Goal: Information Seeking & Learning: Learn about a topic

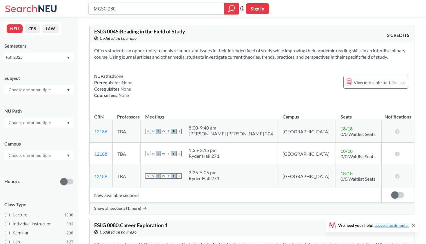
type input "MGSC 2301"
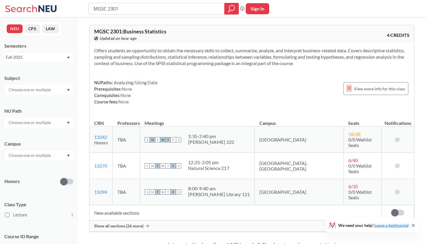
click at [250, 65] on section "Offers students an opportunity to obtain the necessary skills to collect, summa…" at bounding box center [252, 56] width 316 height 19
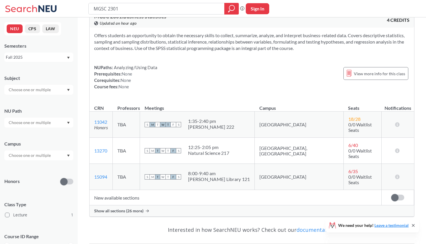
scroll to position [17, 0]
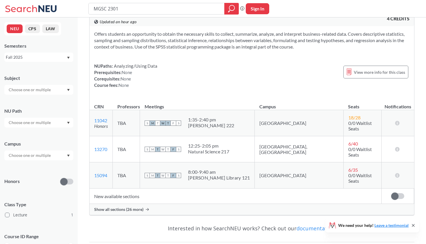
click at [57, 159] on div at bounding box center [38, 155] width 69 height 10
click at [55, 167] on div "Boston ( 1 )" at bounding box center [41, 168] width 66 height 6
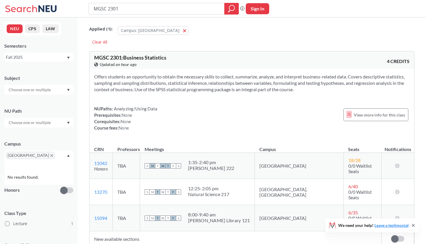
scroll to position [68, 0]
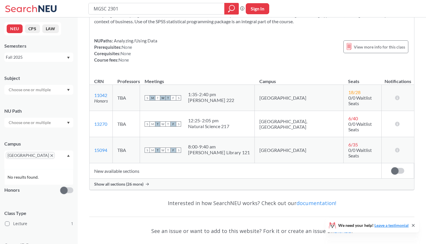
click at [135, 181] on span "Show all sections (26 more)" at bounding box center [118, 183] width 49 height 5
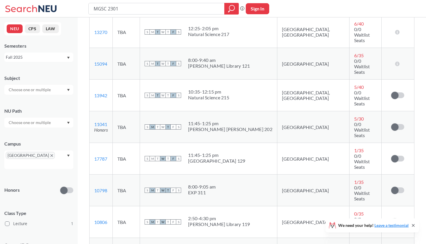
scroll to position [168, 0]
click at [199, 184] on div "S M T W T F S 8:00 - 9:05 am EXP 311" at bounding box center [209, 190] width 128 height 13
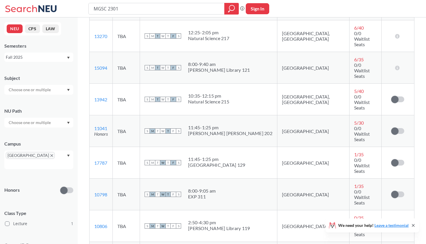
scroll to position [164, 0]
click at [413, 223] on icon at bounding box center [413, 225] width 5 height 5
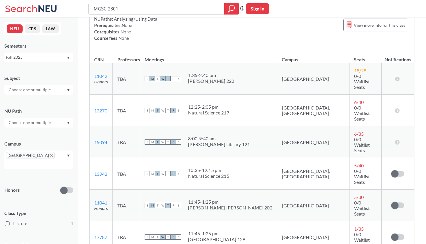
scroll to position [88, 0]
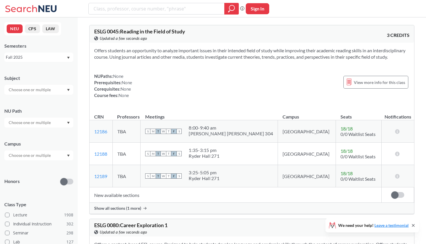
click at [41, 91] on input "text" at bounding box center [30, 89] width 49 height 7
click at [23, 104] on span "No results found." at bounding box center [24, 103] width 32 height 6
click at [32, 88] on input "misc" at bounding box center [30, 89] width 49 height 7
type input "mgsc"
click at [24, 102] on span "( 3 )" at bounding box center [22, 99] width 5 height 5
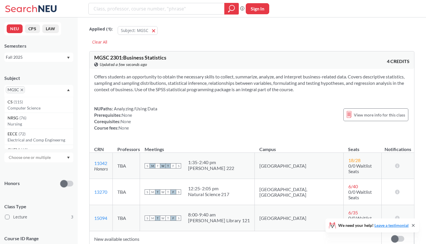
click at [120, 11] on input "search" at bounding box center [156, 9] width 127 height 10
type input "2301"
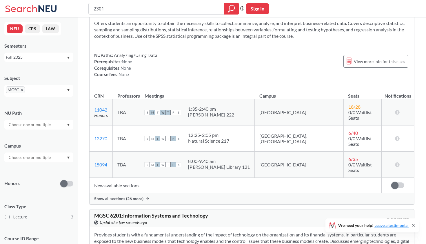
scroll to position [85, 0]
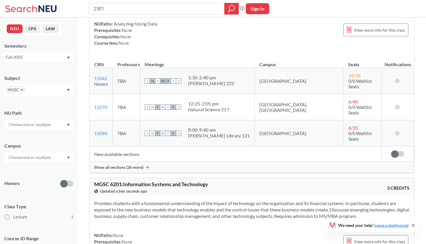
click at [130, 164] on span "Show all sections (26 more)" at bounding box center [118, 166] width 49 height 5
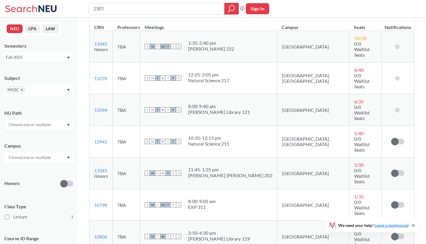
scroll to position [118, 0]
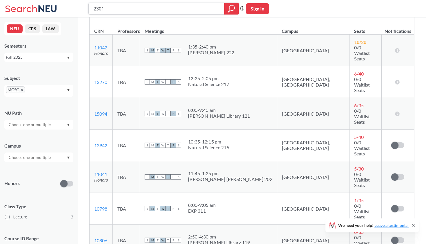
click at [212, 9] on input "2301" at bounding box center [156, 9] width 127 height 10
type input "i"
click at [21, 88] on icon "X to remove pill" at bounding box center [22, 89] width 3 height 3
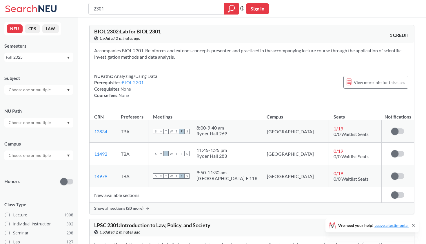
click at [18, 88] on input "text" at bounding box center [30, 89] width 49 height 7
type input "INTB"
click at [16, 98] on span "INTB" at bounding box center [13, 100] width 10 height 6
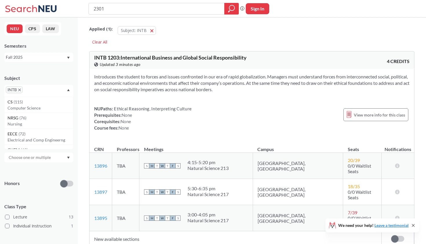
click at [20, 90] on icon "X to remove pill" at bounding box center [19, 89] width 3 height 3
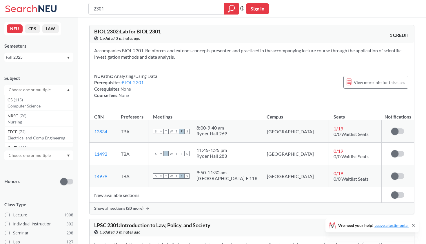
click at [20, 90] on input "text" at bounding box center [30, 89] width 49 height 7
click at [23, 91] on input "misc" at bounding box center [30, 89] width 49 height 7
type input "mgsc"
click at [19, 102] on span "MGSC" at bounding box center [14, 100] width 13 height 6
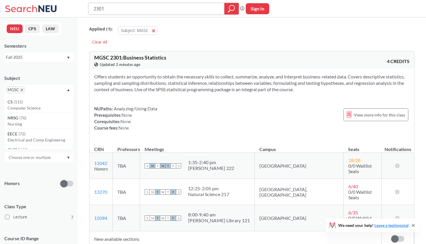
click at [140, 6] on input "2301" at bounding box center [156, 9] width 127 height 10
type input "2309"
click at [21, 91] on icon "X to remove pill" at bounding box center [22, 89] width 3 height 3
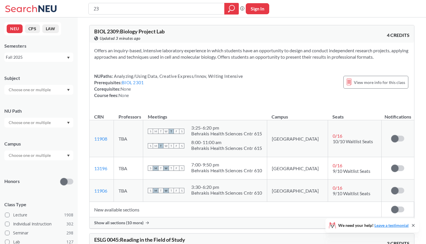
type input "2"
click at [24, 89] on input "text" at bounding box center [30, 89] width 49 height 7
click at [44, 94] on div "into" at bounding box center [38, 90] width 69 height 10
click at [43, 87] on input "into" at bounding box center [30, 89] width 49 height 7
type input "intb"
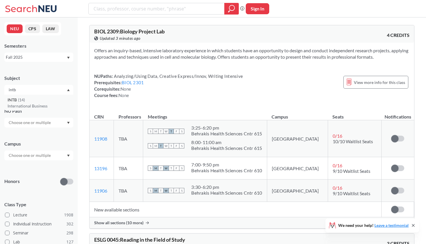
click at [36, 100] on div "INTB ( 14 )" at bounding box center [41, 100] width 66 height 6
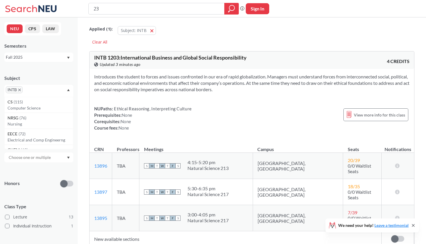
type input "2"
type input "1203"
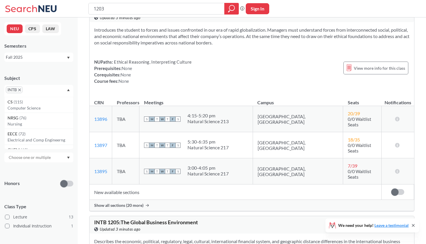
scroll to position [47, 0]
click at [126, 202] on span "Show all sections (20 more)" at bounding box center [118, 204] width 49 height 5
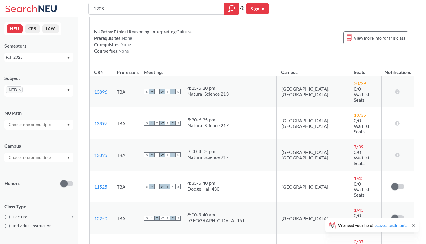
scroll to position [86, 0]
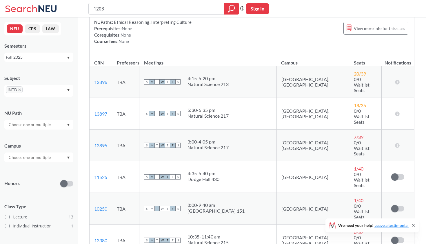
click at [60, 160] on div at bounding box center [38, 157] width 69 height 10
click at [21, 169] on span "[GEOGRAPHIC_DATA]" at bounding box center [29, 170] width 43 height 6
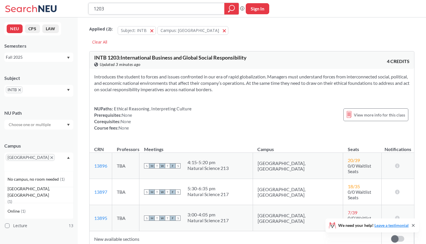
click at [232, 9] on icon "magnifying glass" at bounding box center [231, 9] width 7 height 8
click at [46, 90] on div "INTB" at bounding box center [38, 91] width 69 height 12
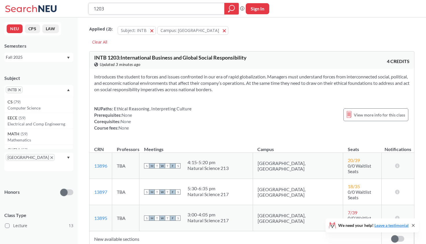
click at [208, 8] on input "1203" at bounding box center [156, 9] width 127 height 10
click at [233, 12] on icon "magnifying glass" at bounding box center [231, 9] width 7 height 8
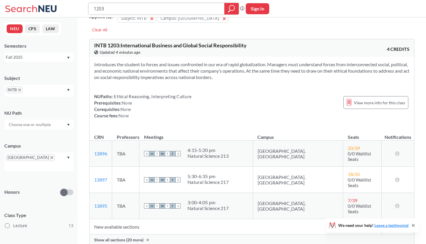
scroll to position [12, 0]
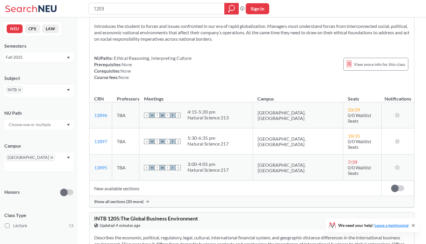
scroll to position [64, 0]
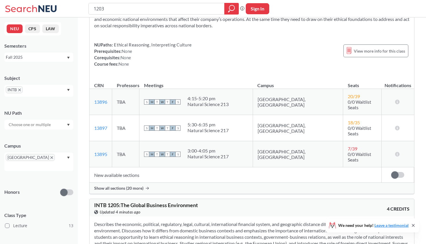
click at [142, 185] on span "Show all sections (20 more)" at bounding box center [118, 187] width 49 height 5
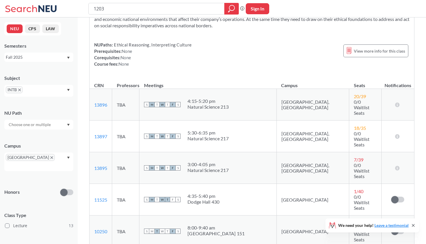
click at [59, 162] on div "[GEOGRAPHIC_DATA]" at bounding box center [38, 161] width 69 height 19
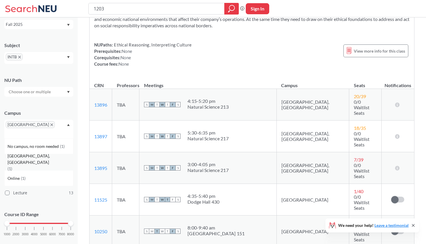
scroll to position [33, 0]
click at [70, 111] on div "Campus" at bounding box center [38, 112] width 69 height 6
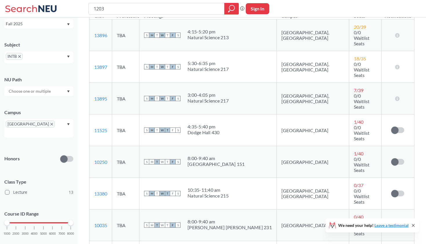
scroll to position [133, 0]
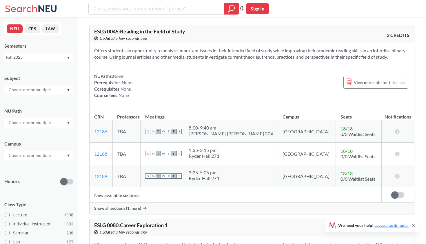
click at [23, 89] on input "text" at bounding box center [30, 89] width 49 height 7
type input "intb"
click at [18, 102] on span "INTB" at bounding box center [13, 100] width 10 height 6
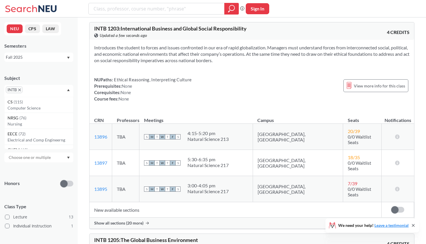
scroll to position [22, 0]
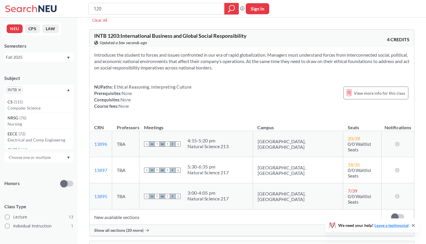
type input "1203"
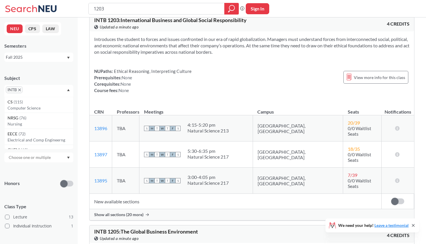
scroll to position [61, 0]
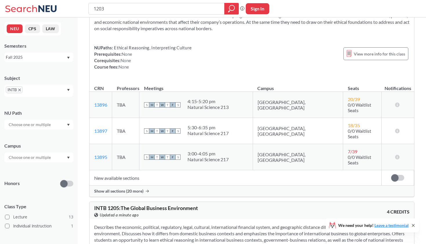
click at [109, 188] on span "Show all sections (20 more)" at bounding box center [118, 190] width 49 height 5
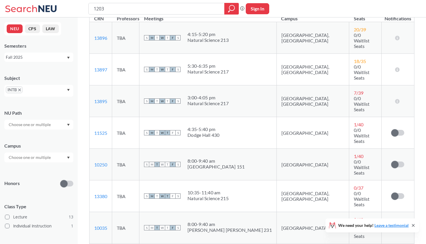
scroll to position [131, 0]
click at [412, 222] on div "We need your help! Leave a testimonial" at bounding box center [373, 225] width 94 height 14
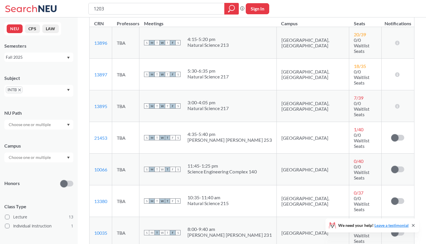
scroll to position [124, 0]
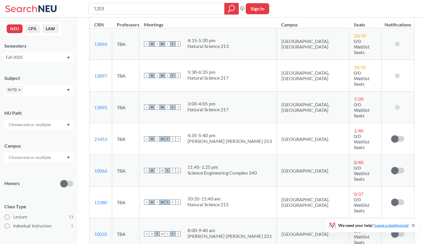
click at [20, 90] on icon "X to remove pill" at bounding box center [19, 89] width 3 height 3
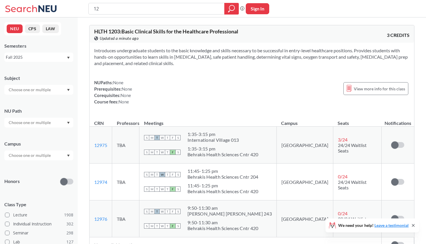
type input "1"
click at [21, 88] on input "text" at bounding box center [30, 89] width 49 height 7
type input "mgsc"
click at [19, 105] on p "Management Science" at bounding box center [41, 106] width 66 height 6
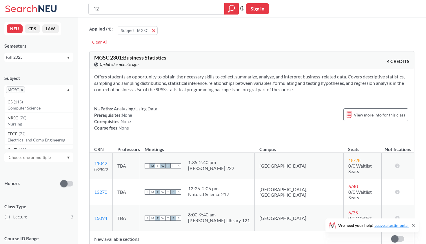
type input "1"
type input "2301"
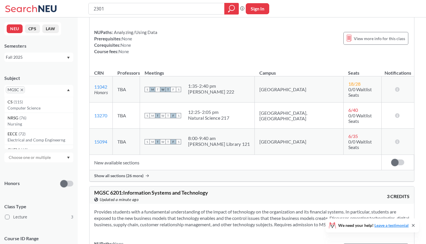
scroll to position [77, 0]
click at [117, 172] on span "Show all sections (26 more)" at bounding box center [118, 174] width 49 height 5
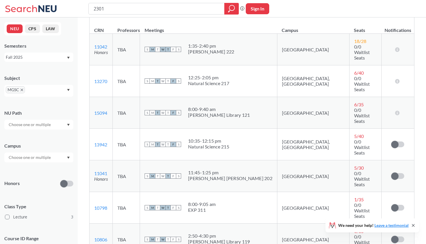
scroll to position [123, 0]
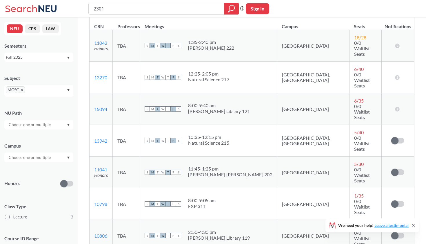
click at [413, 225] on icon at bounding box center [414, 225] width 2 height 2
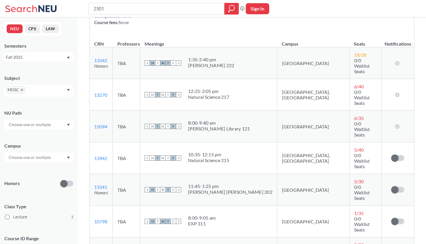
scroll to position [106, 0]
click at [21, 90] on icon "X to remove pill" at bounding box center [22, 89] width 3 height 3
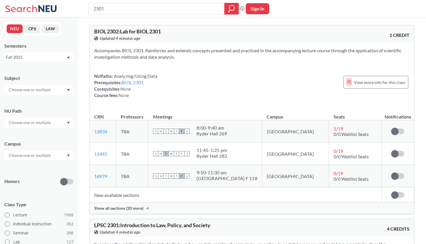
click at [17, 88] on input "text" at bounding box center [30, 89] width 49 height 7
type input "econ"
click at [23, 103] on div "ECON ( 48 )" at bounding box center [41, 100] width 66 height 6
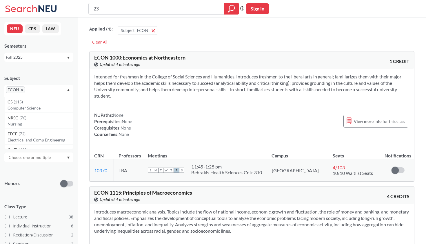
type input "2"
type input "1116"
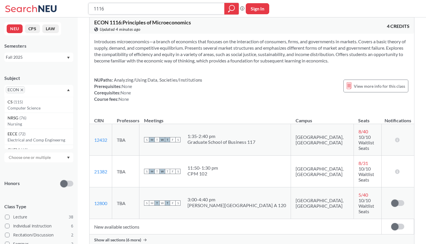
scroll to position [225, 0]
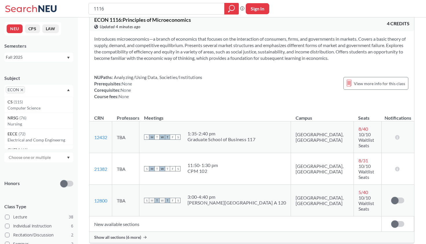
click at [116, 216] on td "New available sections" at bounding box center [236, 223] width 292 height 15
click at [115, 234] on span "Show all sections (6 more)" at bounding box center [117, 236] width 47 height 5
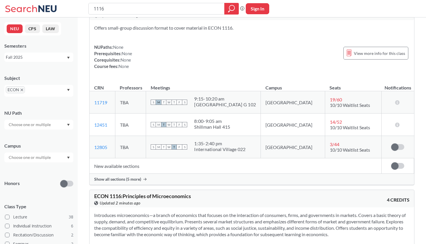
scroll to position [51, 0]
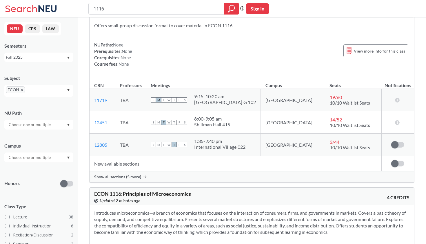
click at [122, 177] on span "Show all sections (5 more)" at bounding box center [117, 176] width 47 height 5
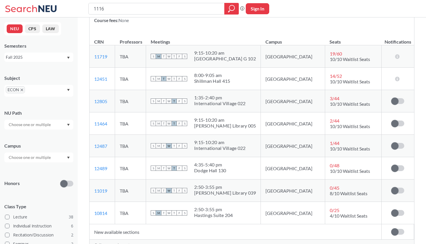
scroll to position [93, 0]
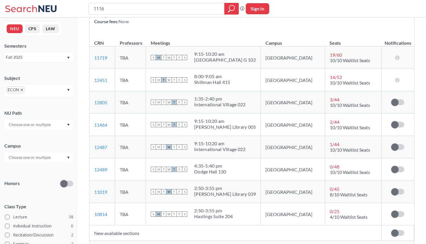
click at [274, 2] on div "1116 Phrase search guarantees the exact search appears in the results. Ex. If y…" at bounding box center [213, 8] width 426 height 17
